Goal: Information Seeking & Learning: Check status

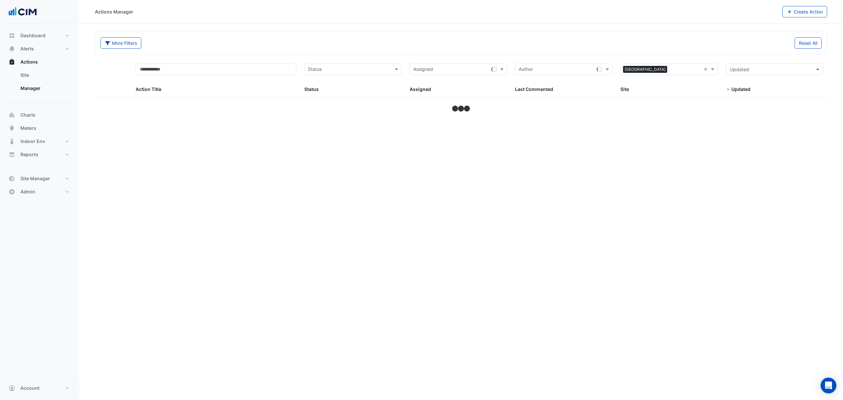
select select "***"
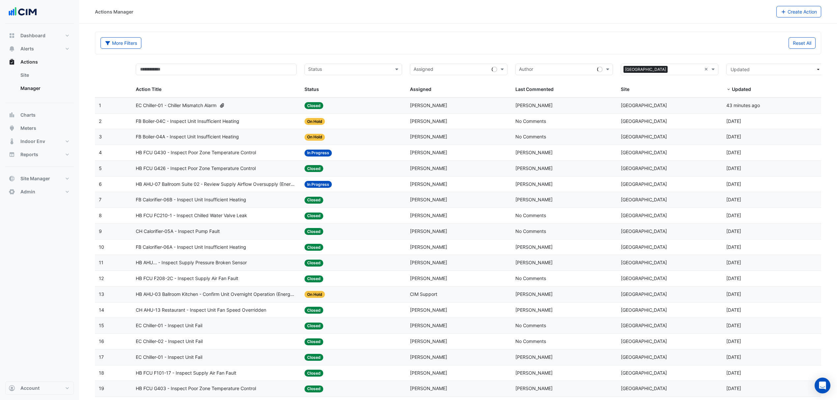
click at [178, 104] on span "EC Chiller-01 - Chiller Mismatch Alarm" at bounding box center [176, 106] width 81 height 8
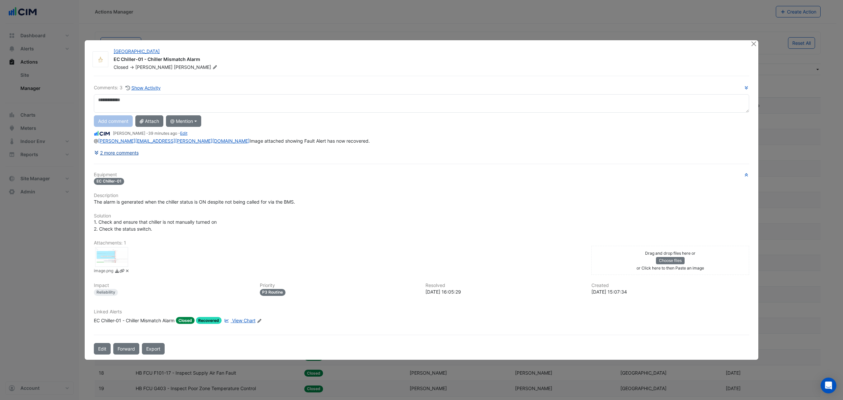
click at [104, 152] on button "2 more comments" at bounding box center [116, 153] width 45 height 12
